Goal: Task Accomplishment & Management: Manage account settings

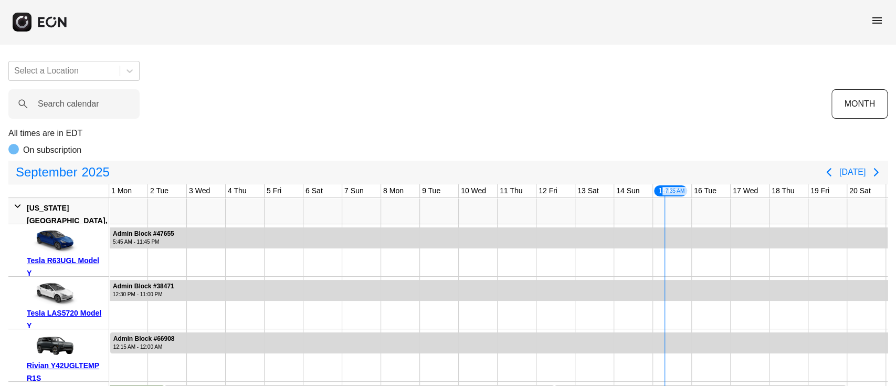
scroll to position [0, 286]
